Goal: Transaction & Acquisition: Purchase product/service

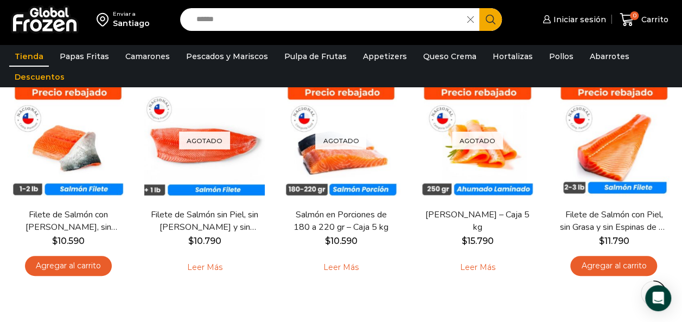
scroll to position [130, 0]
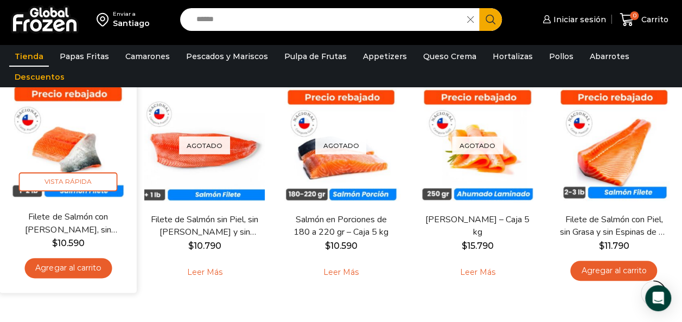
click at [87, 126] on img at bounding box center [68, 142] width 121 height 121
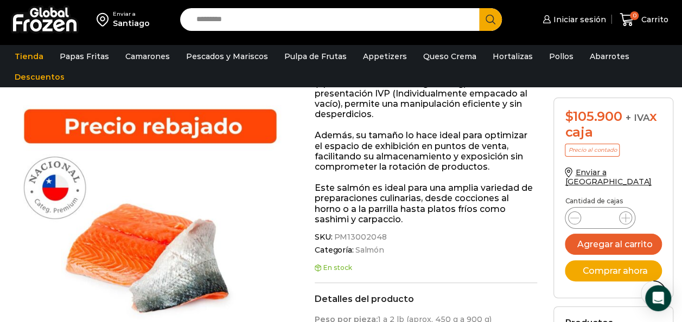
scroll to position [324, 0]
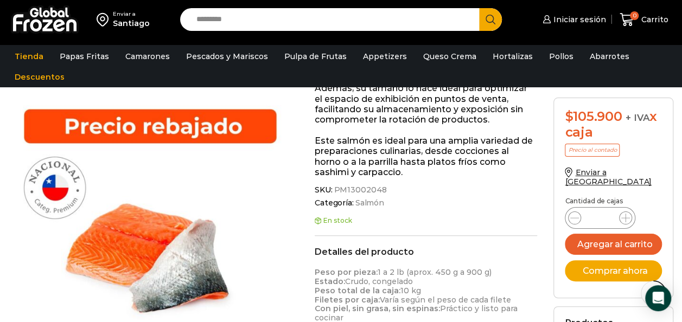
click at [291, 16] on input "Search input" at bounding box center [332, 19] width 283 height 23
type input "******"
click at [479, 8] on button "Search" at bounding box center [490, 19] width 23 height 23
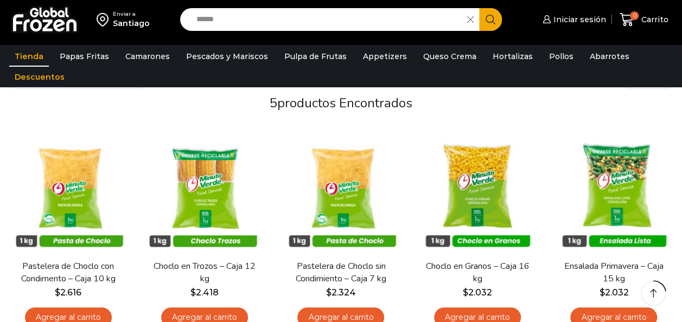
scroll to position [97, 0]
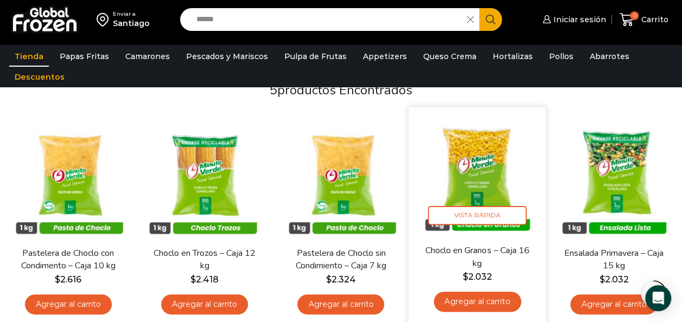
click at [469, 191] on img at bounding box center [476, 176] width 121 height 121
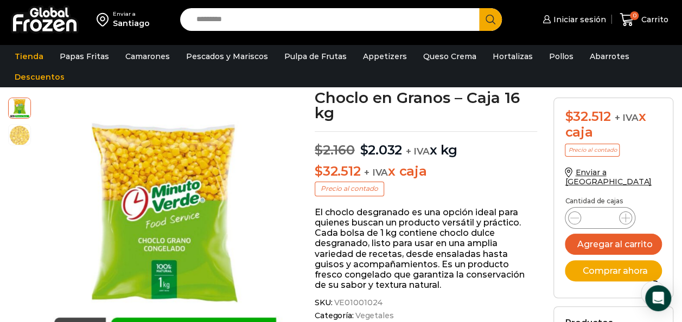
scroll to position [65, 0]
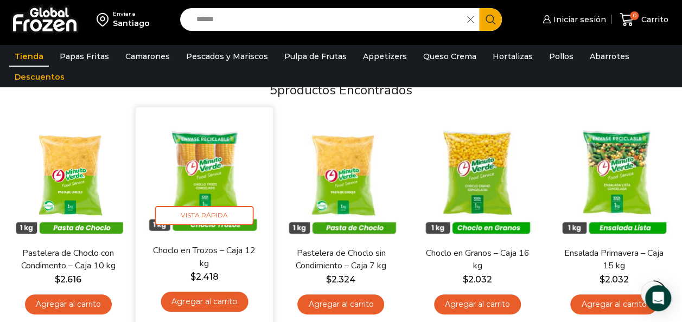
click at [259, 164] on img at bounding box center [204, 176] width 121 height 121
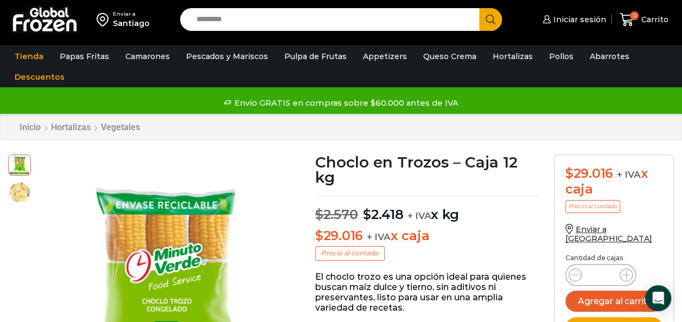
scroll to position [1, 0]
